Goal: Navigation & Orientation: Find specific page/section

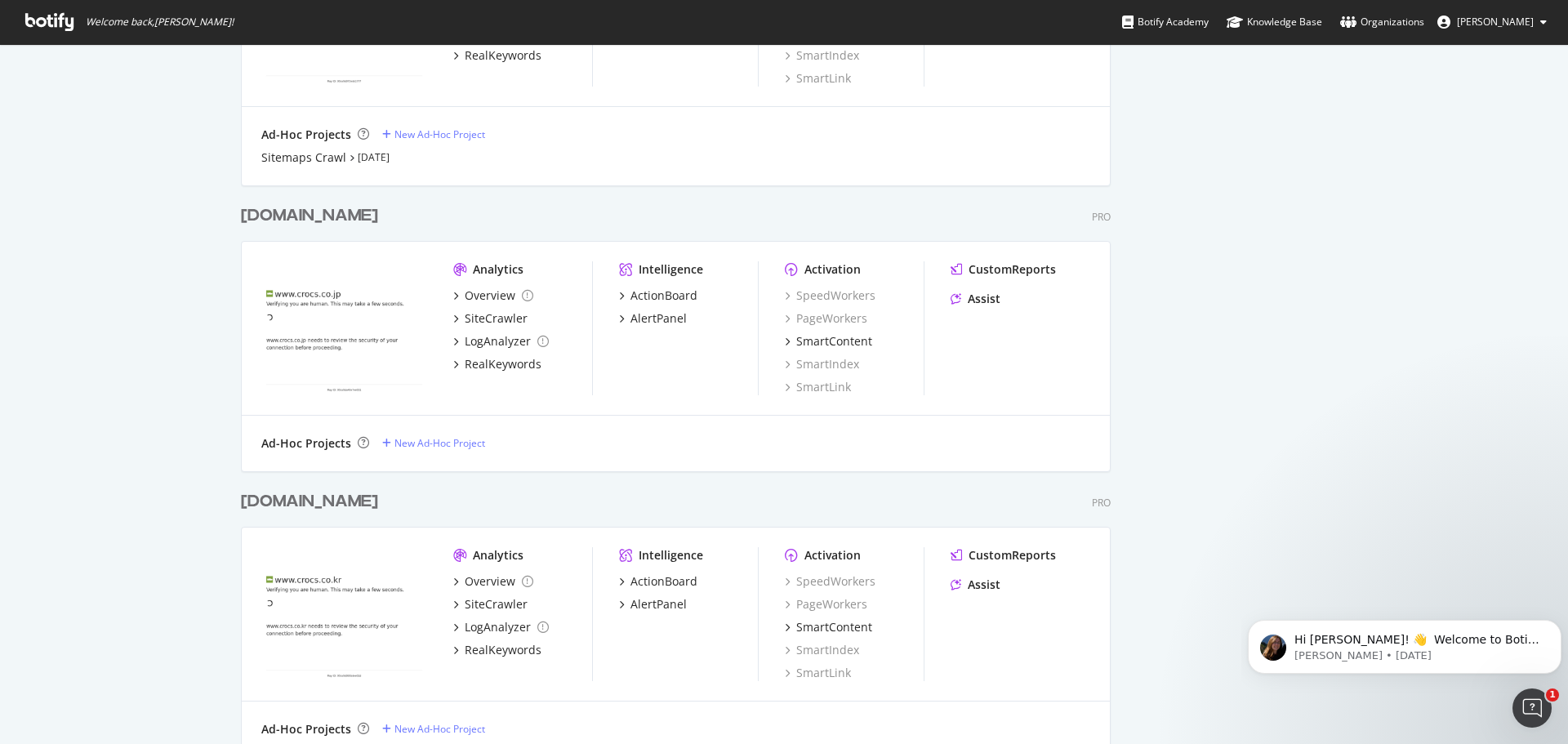
scroll to position [6407, 871]
drag, startPoint x: 256, startPoint y: 282, endPoint x: 120, endPoint y: 308, distance: 138.5
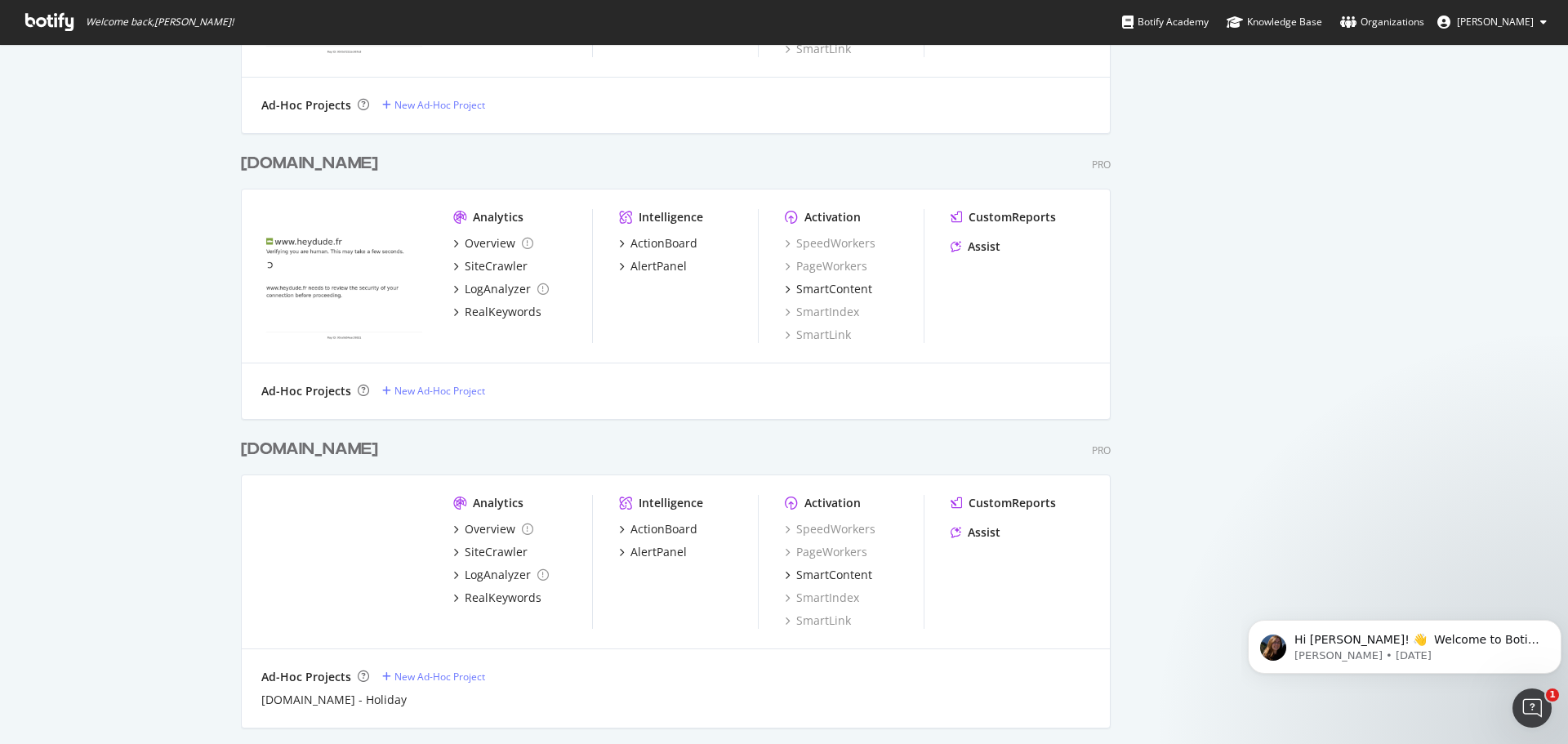
scroll to position [13, 13]
